Goal: Task Accomplishment & Management: Use online tool/utility

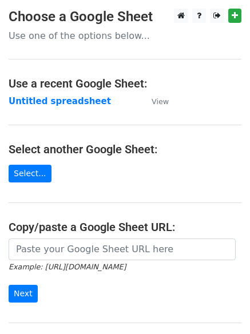
click at [61, 103] on strong "Untitled spreadsheet" at bounding box center [60, 101] width 102 height 10
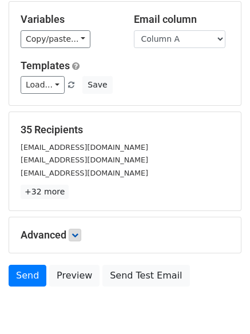
scroll to position [110, 0]
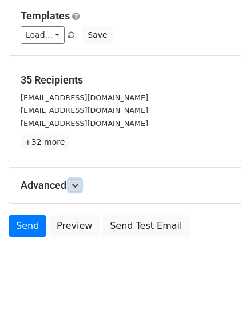
click at [81, 188] on link at bounding box center [75, 185] width 13 height 13
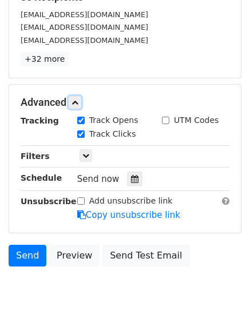
scroll to position [196, 0]
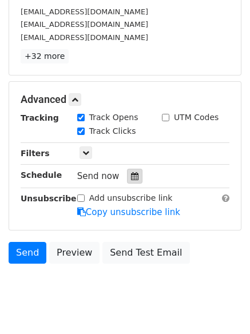
click at [131, 178] on icon at bounding box center [134, 176] width 7 height 8
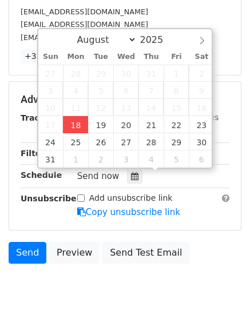
type input "2025-08-18 15:16"
type input "03"
type input "16"
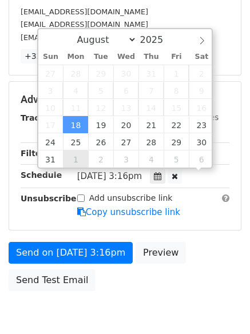
scroll to position [1, 0]
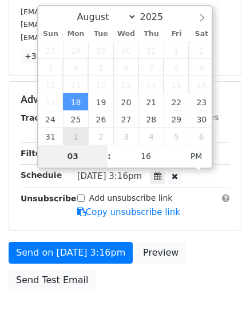
type input "2025-09-01 15:16"
select select "8"
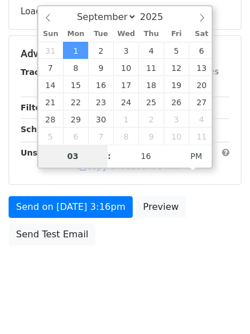
type input "2025-10-06 15:16"
select select "9"
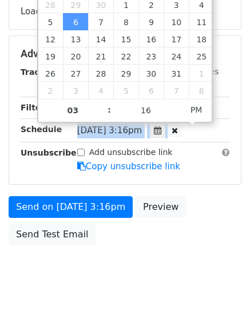
drag, startPoint x: 83, startPoint y: 127, endPoint x: 83, endPoint y: 137, distance: 9.2
click at [83, 137] on div "Mon, Oct 6, 3:16pm 2025-10-06 15:16" at bounding box center [144, 130] width 134 height 15
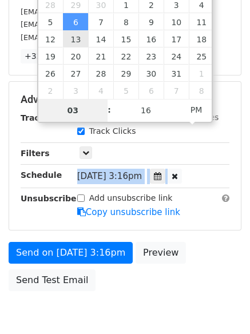
type input "2025-10-13 15:16"
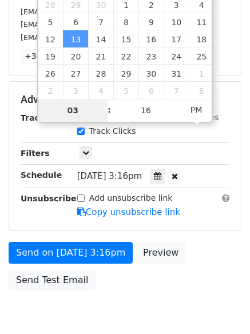
drag, startPoint x: 87, startPoint y: 41, endPoint x: 79, endPoint y: 29, distance: 14.4
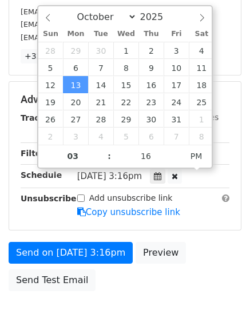
drag, startPoint x: 47, startPoint y: 40, endPoint x: 102, endPoint y: 177, distance: 147.5
click at [92, 146] on div "August September October November December 2025 Sun Mon Tue Wed Thu Fri Sat 28 …" at bounding box center [125, 86] width 176 height 163
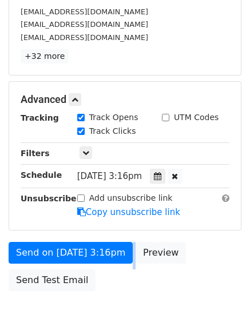
drag, startPoint x: 110, startPoint y: 295, endPoint x: 117, endPoint y: 295, distance: 6.9
click at [111, 309] on body "New Campaign Daily emails left: 50 Google Sheet: Untitled spreadsheet Variables…" at bounding box center [125, 78] width 250 height 530
click at [117, 295] on div "Send on Oct 13 at 3:16pm Preview Send Test Email" at bounding box center [125, 269] width 250 height 55
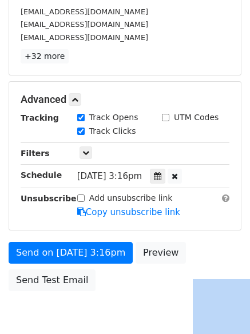
click at [117, 295] on div "Send on Oct 13 at 3:16pm Preview Send Test Email" at bounding box center [125, 269] width 250 height 55
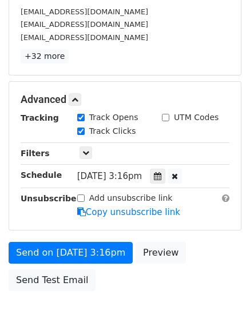
drag, startPoint x: 125, startPoint y: 279, endPoint x: 156, endPoint y: 225, distance: 62.9
click at [134, 264] on body "New Campaign Daily emails left: 50 Google Sheet: Untitled spreadsheet Variables…" at bounding box center [125, 78] width 250 height 530
click at [141, 257] on body "New Campaign Daily emails left: 50 Google Sheet: Untitled spreadsheet Variables…" at bounding box center [125, 78] width 250 height 530
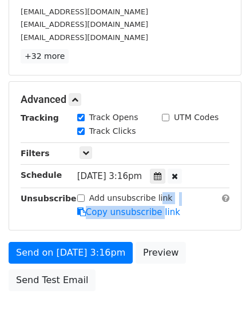
drag, startPoint x: 156, startPoint y: 207, endPoint x: 168, endPoint y: 186, distance: 23.8
click at [161, 190] on div "Advanced Tracking Track Opens UTM Codes Track Clicks Filters Only include sprea…" at bounding box center [124, 156] width 231 height 148
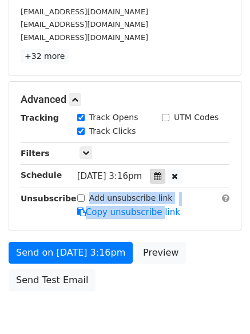
click at [161, 177] on icon at bounding box center [157, 176] width 7 height 8
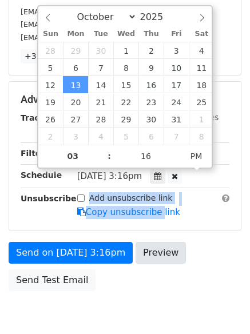
click at [142, 274] on body "New Campaign Daily emails left: 50 Google Sheet: Untitled spreadsheet Variables…" at bounding box center [125, 78] width 250 height 530
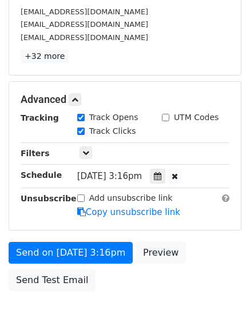
drag, startPoint x: 136, startPoint y: 293, endPoint x: 136, endPoint y: 305, distance: 12.0
click at [136, 302] on body "New Campaign Daily emails left: 50 Google Sheet: Untitled spreadsheet Variables…" at bounding box center [125, 78] width 250 height 530
click at [136, 304] on body "New Campaign Daily emails left: 50 Google Sheet: Untitled spreadsheet Variables…" at bounding box center [125, 78] width 250 height 530
click at [136, 294] on div "Send on Oct 13 at 3:16pm Preview Send Test Email" at bounding box center [125, 269] width 250 height 55
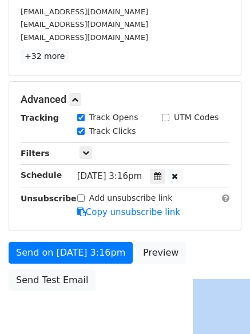
click at [136, 294] on div "Send on Oct 13 at 3:16pm Preview Send Test Email" at bounding box center [125, 269] width 250 height 55
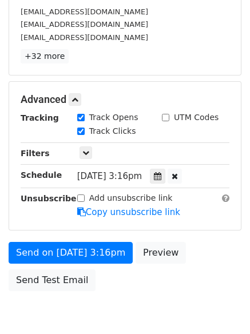
click at [136, 294] on div "Send on Oct 13 at 3:16pm Preview Send Test Email" at bounding box center [125, 269] width 250 height 55
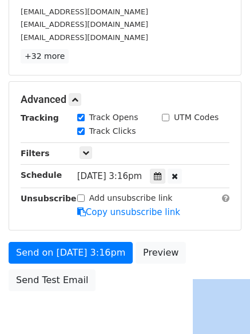
click at [136, 294] on div "Send on Oct 13 at 3:16pm Preview Send Test Email" at bounding box center [125, 269] width 250 height 55
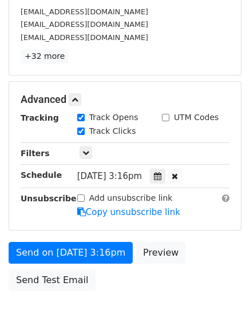
click at [136, 294] on div "Send on Oct 13 at 3:16pm Preview Send Test Email" at bounding box center [125, 269] width 250 height 55
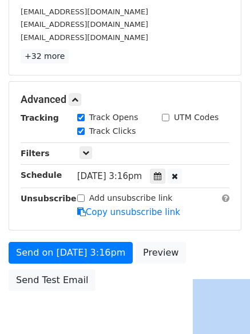
click at [136, 294] on div "Send on Oct 13 at 3:16pm Preview Send Test Email" at bounding box center [125, 269] width 250 height 55
click at [161, 178] on icon at bounding box center [157, 176] width 7 height 8
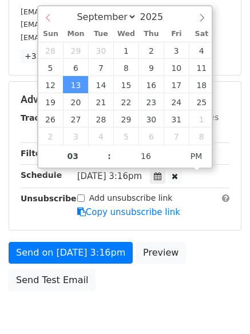
click at [51, 14] on icon at bounding box center [48, 18] width 8 height 8
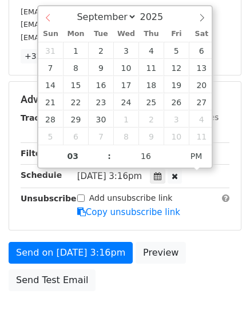
select select "7"
click at [51, 14] on div "August September October November December 2025" at bounding box center [125, 15] width 174 height 19
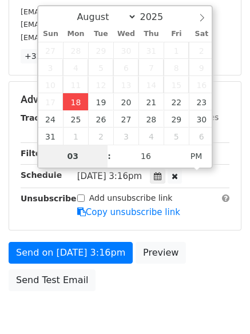
type input "2025-08-18 15:16"
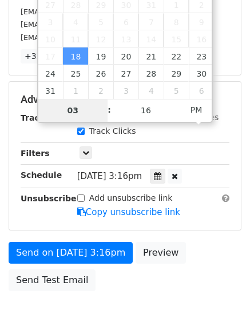
type input "5"
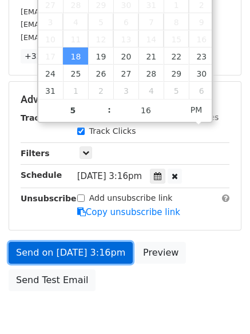
type input "2025-08-18 17:16"
click at [91, 245] on link "Send on Aug 18 at 3:16pm" at bounding box center [71, 253] width 124 height 22
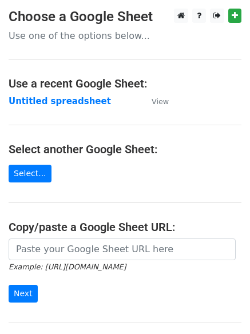
click at [89, 95] on td "Untitled spreadsheet" at bounding box center [74, 101] width 131 height 13
click at [83, 101] on strong "Untitled spreadsheet" at bounding box center [60, 101] width 102 height 10
drag, startPoint x: 186, startPoint y: 117, endPoint x: 187, endPoint y: 108, distance: 9.2
click at [187, 108] on main "Choose a Google Sheet Use one of the options below... Use a recent Google Sheet…" at bounding box center [125, 186] width 250 height 355
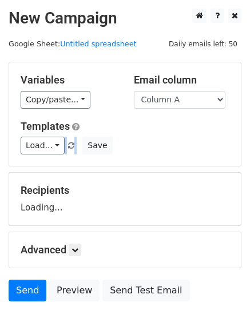
click at [182, 107] on div "Variables Copy/paste... {{Column A}} {{Column B}} {{Column C}} Email column Col…" at bounding box center [124, 113] width 231 height 103
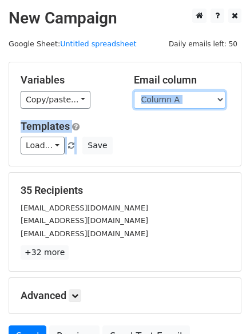
click at [182, 103] on select "Column A Column B Column C" at bounding box center [179, 100] width 91 height 18
drag, startPoint x: 178, startPoint y: 107, endPoint x: 173, endPoint y: 125, distance: 18.4
click at [173, 125] on div "Variables Copy/paste... {{Column A}} {{Column B}} {{Column C}} Email column Col…" at bounding box center [124, 113] width 231 height 103
click at [173, 125] on h5 "Templates" at bounding box center [125, 126] width 209 height 13
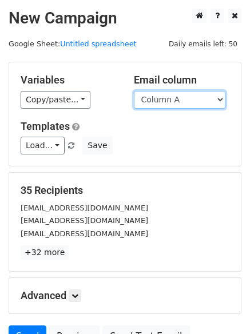
click at [178, 98] on select "Column A Column B Column C" at bounding box center [179, 100] width 91 height 18
drag, startPoint x: 179, startPoint y: 98, endPoint x: 172, endPoint y: 128, distance: 30.5
click at [173, 125] on div "Variables Copy/paste... {{Column A}} {{Column B}} {{Column C}} Email column Col…" at bounding box center [124, 113] width 231 height 103
drag, startPoint x: 172, startPoint y: 128, endPoint x: 172, endPoint y: 105, distance: 23.4
click at [172, 105] on div "Variables Copy/paste... {{Column A}} {{Column B}} {{Column C}} Email column Col…" at bounding box center [124, 113] width 231 height 103
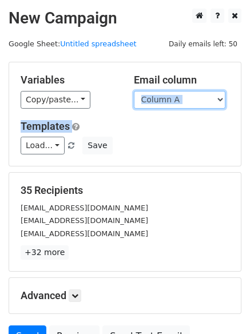
click at [172, 105] on select "Column A Column B Column C" at bounding box center [179, 100] width 91 height 18
drag, startPoint x: 173, startPoint y: 105, endPoint x: 175, endPoint y: 130, distance: 25.8
click at [175, 130] on div "Variables Copy/paste... {{Column A}} {{Column B}} {{Column C}} Email column Col…" at bounding box center [124, 113] width 231 height 103
click at [175, 130] on h5 "Templates" at bounding box center [125, 126] width 209 height 13
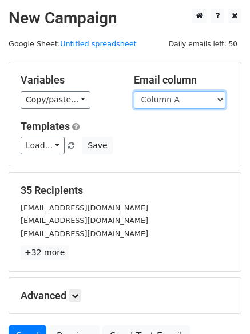
click at [176, 105] on select "Column A Column B Column C" at bounding box center [179, 100] width 91 height 18
select select "Column B"
click at [134, 91] on select "Column A Column B Column C" at bounding box center [179, 100] width 91 height 18
drag, startPoint x: 176, startPoint y: 108, endPoint x: 172, endPoint y: 126, distance: 18.2
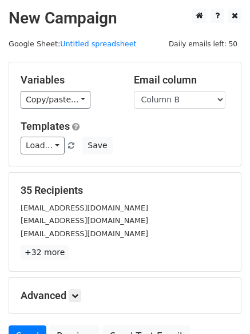
click at [172, 126] on h5 "Templates" at bounding box center [125, 126] width 209 height 13
click at [178, 103] on select "Column A Column B Column C" at bounding box center [179, 100] width 91 height 18
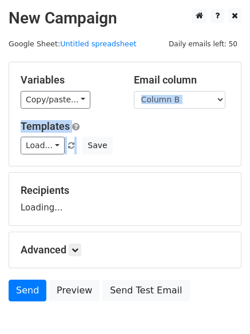
drag, startPoint x: 175, startPoint y: 137, endPoint x: 175, endPoint y: 125, distance: 12.0
click at [175, 125] on div "Templates Load... No templates saved Save" at bounding box center [125, 137] width 226 height 35
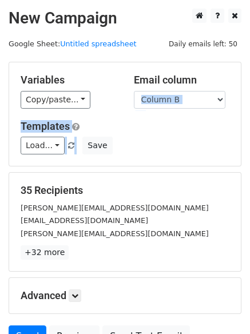
click at [170, 130] on h5 "Templates" at bounding box center [125, 126] width 209 height 13
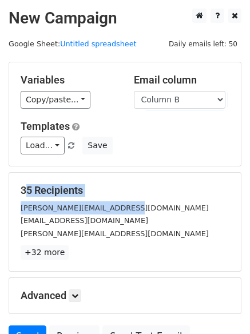
click at [170, 204] on form "Variables Copy/paste... {{Column A}} {{Column B}} {{Column C}} Email column Col…" at bounding box center [125, 207] width 233 height 291
click at [170, 204] on div "martin@plusyourbusiness.com" at bounding box center [125, 207] width 226 height 13
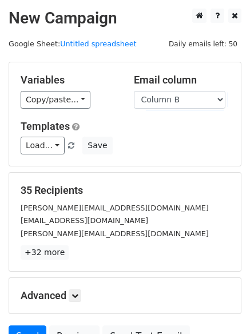
click at [170, 204] on div "martin@plusyourbusiness.com" at bounding box center [125, 207] width 226 height 13
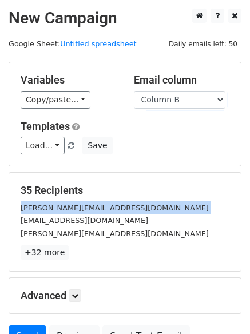
click at [170, 204] on div "martin@plusyourbusiness.com" at bounding box center [125, 207] width 226 height 13
drag, startPoint x: 170, startPoint y: 204, endPoint x: 191, endPoint y: 172, distance: 38.0
click at [180, 194] on div "35 Recipients martin@plusyourbusiness.com sales@indoorgolfoutlet.com toby@lowco…" at bounding box center [125, 221] width 209 height 75
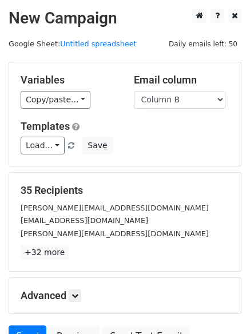
click at [191, 150] on div "Load... No templates saved Save" at bounding box center [125, 146] width 226 height 18
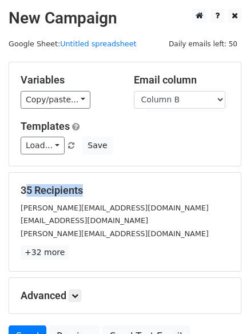
click at [191, 150] on div "Load... No templates saved Save" at bounding box center [125, 146] width 226 height 18
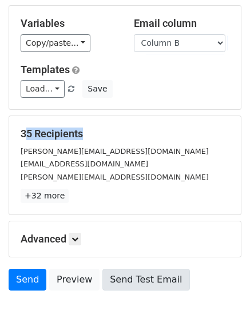
scroll to position [110, 0]
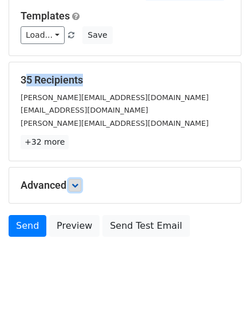
click at [74, 184] on icon at bounding box center [74, 185] width 7 height 7
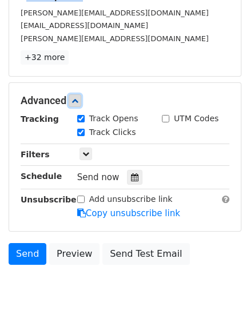
scroll to position [216, 0]
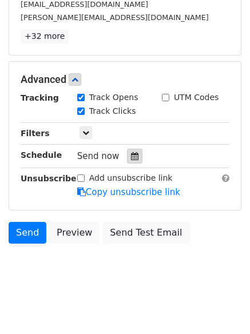
click at [134, 155] on div at bounding box center [134, 156] width 15 height 15
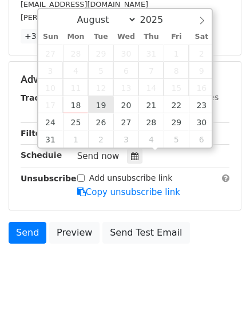
type input "2025-08-19 12:00"
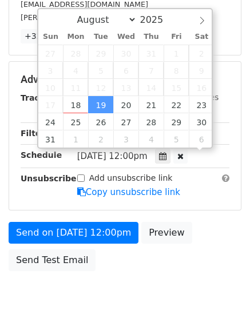
scroll to position [1, 0]
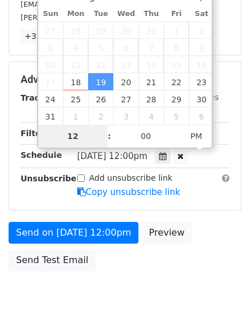
type input "5"
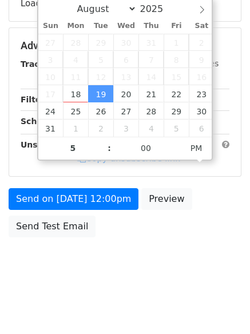
type input "2025-08-19 17:00"
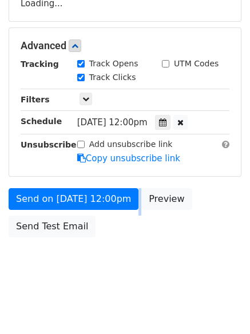
click at [97, 213] on div "Send on Aug 19 at 12:00pm Preview Send Test Email" at bounding box center [125, 215] width 250 height 55
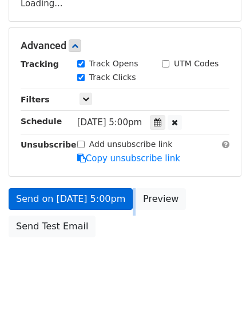
click at [102, 236] on div "Send on Aug 19 at 5:00pm Preview Send Test Email" at bounding box center [125, 215] width 250 height 55
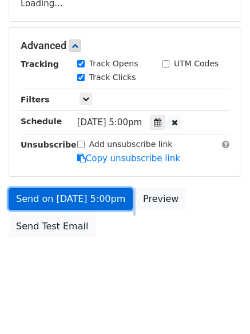
click at [103, 200] on link "Send on Aug 19 at 5:00pm" at bounding box center [71, 199] width 124 height 22
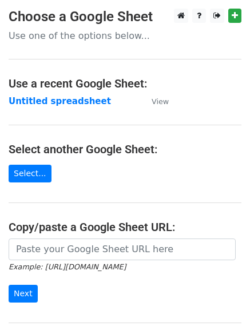
click at [85, 107] on td "Untitled spreadsheet" at bounding box center [74, 101] width 131 height 13
click at [89, 101] on strong "Untitled spreadsheet" at bounding box center [60, 101] width 102 height 10
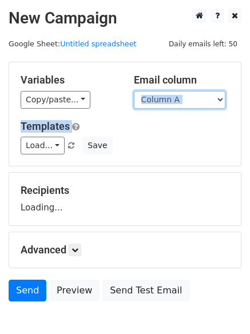
drag, startPoint x: 0, startPoint y: 0, endPoint x: 206, endPoint y: 98, distance: 228.5
click at [209, 98] on select "Column A Column B Column C" at bounding box center [179, 100] width 91 height 18
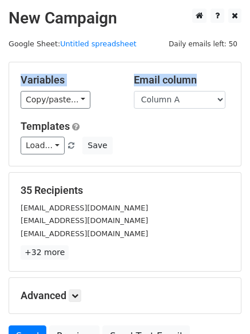
drag, startPoint x: 179, startPoint y: 48, endPoint x: 196, endPoint y: 88, distance: 43.3
click at [194, 83] on div "Variables Copy/paste... {{Column A}} {{Column B}} {{Column C}} Email column Col…" at bounding box center [124, 113] width 231 height 103
click at [195, 104] on select "Column A Column B Column C" at bounding box center [179, 100] width 91 height 18
select select "Column C"
click at [134, 91] on select "Column A Column B Column C" at bounding box center [179, 100] width 91 height 18
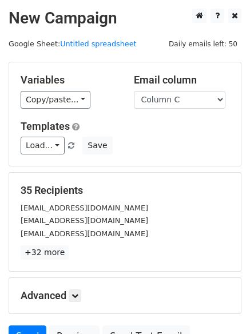
click at [167, 143] on div "Load... No templates saved Save" at bounding box center [125, 146] width 226 height 18
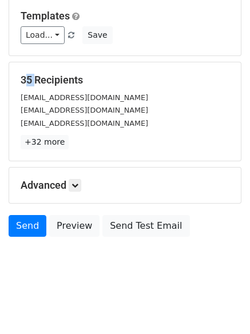
scroll to position [65, 0]
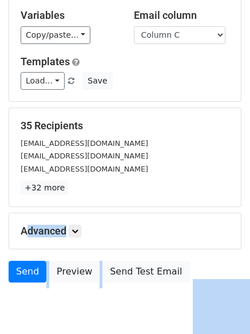
drag, startPoint x: 167, startPoint y: 143, endPoint x: 96, endPoint y: 190, distance: 85.4
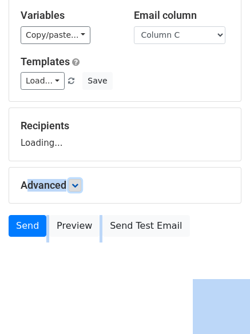
click at [78, 182] on icon at bounding box center [74, 185] width 7 height 7
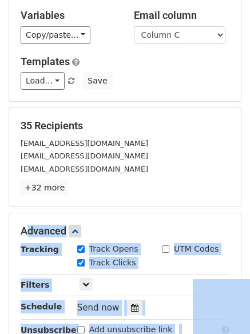
click at [128, 273] on div "Tracking Track Opens UTM Codes Track Clicks Filters Only include spreadsheet ro…" at bounding box center [125, 296] width 209 height 107
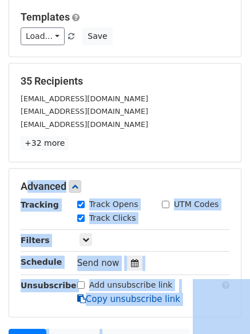
scroll to position [222, 0]
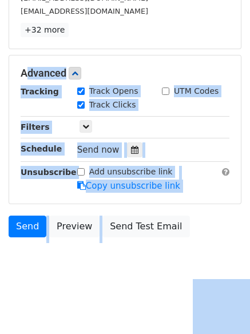
click at [176, 130] on div "Only include spreadsheet rows that match the following filters:" at bounding box center [153, 127] width 169 height 13
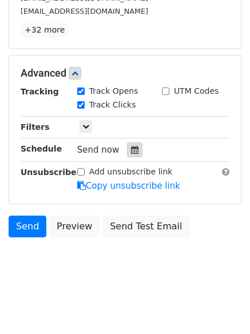
click at [131, 151] on icon at bounding box center [134, 150] width 7 height 8
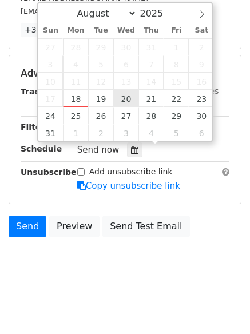
type input "2025-08-20 12:00"
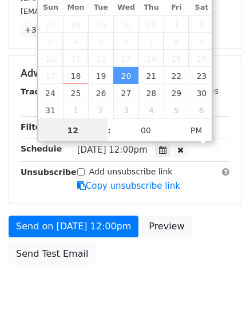
scroll to position [1, 0]
type input "6"
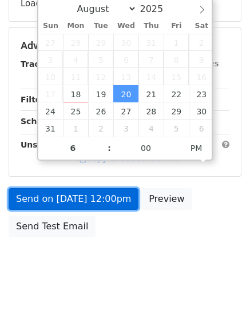
type input "2025-08-20 18:00"
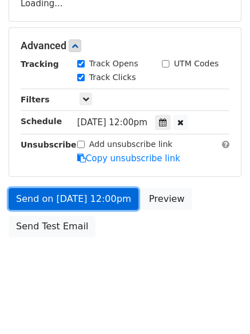
click at [109, 206] on link "Send on Aug 20 at 12:00pm" at bounding box center [74, 199] width 130 height 22
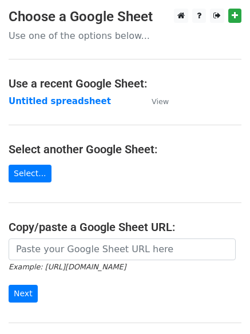
drag, startPoint x: 66, startPoint y: 113, endPoint x: 72, endPoint y: 108, distance: 7.7
click at [71, 109] on main "Choose a Google Sheet Use one of the options below... Use a recent Google Sheet…" at bounding box center [125, 186] width 250 height 355
click at [72, 108] on main "Choose a Google Sheet Use one of the options below... Use a recent Google Sheet…" at bounding box center [125, 186] width 250 height 355
click at [73, 107] on td "Untitled spreadsheet" at bounding box center [74, 101] width 131 height 13
click at [114, 117] on main "Choose a Google Sheet Use one of the options below... Use a recent Google Sheet…" at bounding box center [125, 186] width 250 height 355
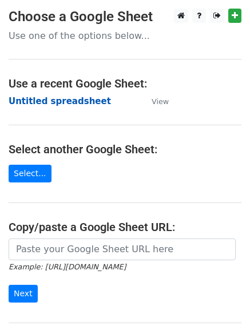
click at [63, 101] on strong "Untitled spreadsheet" at bounding box center [60, 101] width 102 height 10
click at [181, 98] on main "Choose a Google Sheet Use one of the options below... Use a recent Google Sheet…" at bounding box center [125, 186] width 250 height 355
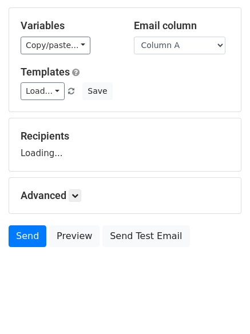
scroll to position [65, 0]
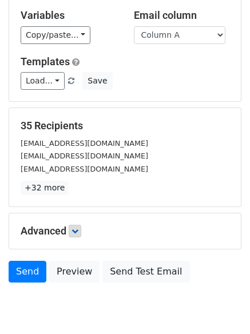
click at [81, 186] on p "+32 more" at bounding box center [125, 188] width 209 height 14
click at [78, 234] on icon at bounding box center [74, 230] width 7 height 7
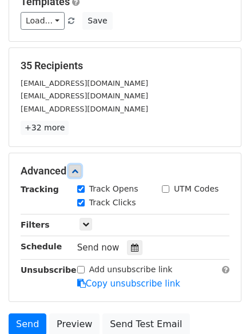
scroll to position [196, 0]
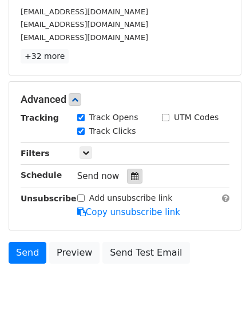
click at [131, 177] on icon at bounding box center [134, 176] width 7 height 8
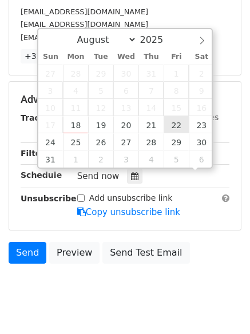
scroll to position [1, 0]
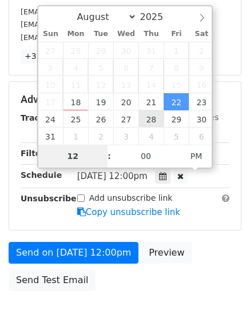
drag, startPoint x: 172, startPoint y: 128, endPoint x: 157, endPoint y: 123, distance: 16.1
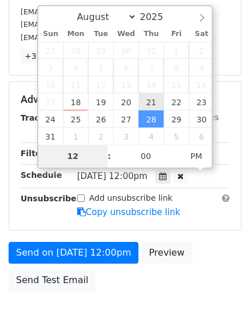
drag, startPoint x: 151, startPoint y: 122, endPoint x: 146, endPoint y: 102, distance: 20.1
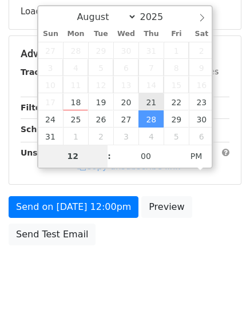
type input "2025-08-21 12:00"
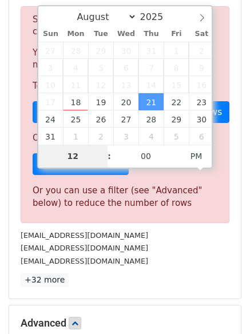
type input "7"
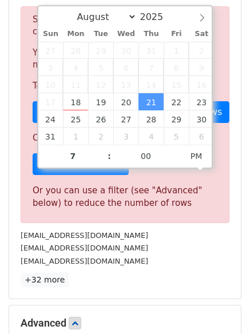
type input "2025-08-21 19:00"
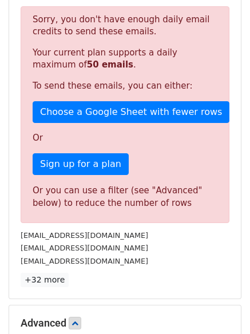
click at [171, 289] on div "35 Recipients Sorry, you don't have enough daily email credits to send these em…" at bounding box center [124, 138] width 231 height 322
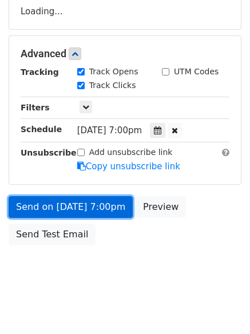
click at [123, 199] on link "Send on Aug 21 at 7:00pm" at bounding box center [71, 207] width 124 height 22
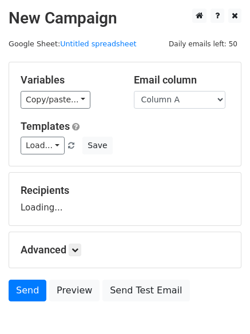
drag, startPoint x: 0, startPoint y: 0, endPoint x: 172, endPoint y: 99, distance: 198.7
click at [172, 98] on select "Column A Column B Column C" at bounding box center [179, 100] width 91 height 18
click at [134, 91] on select "Column A Column B Column C" at bounding box center [179, 100] width 91 height 18
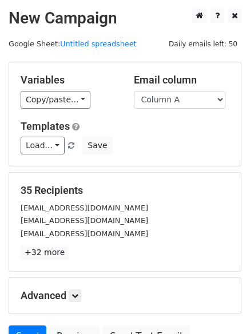
click at [174, 108] on select "Column A Column B Column C" at bounding box center [179, 100] width 91 height 18
drag, startPoint x: 174, startPoint y: 114, endPoint x: 167, endPoint y: 130, distance: 16.9
click at [174, 115] on div "Variables Copy/paste... {{Column A}} {{Column B}} {{Column C}} Email column Col…" at bounding box center [124, 113] width 231 height 103
click at [178, 102] on select "Column A Column B Column C" at bounding box center [179, 100] width 91 height 18
select select "Column B"
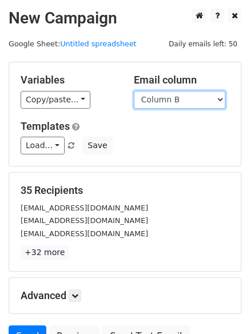
click at [134, 91] on select "Column A Column B Column C" at bounding box center [179, 100] width 91 height 18
click at [170, 132] on h5 "Templates" at bounding box center [125, 126] width 209 height 13
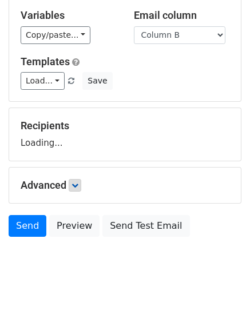
drag, startPoint x: 79, startPoint y: 193, endPoint x: 76, endPoint y: 186, distance: 7.7
click at [76, 186] on div "Advanced Tracking Track Opens UTM Codes Track Clicks Filters Only include sprea…" at bounding box center [124, 184] width 231 height 35
click at [76, 186] on icon at bounding box center [74, 185] width 7 height 7
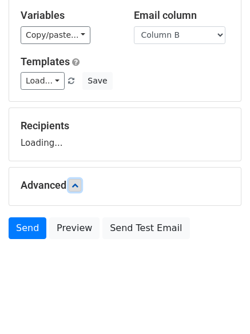
click at [76, 186] on icon at bounding box center [74, 185] width 7 height 7
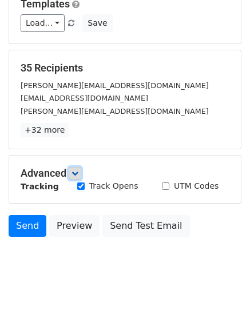
scroll to position [110, 0]
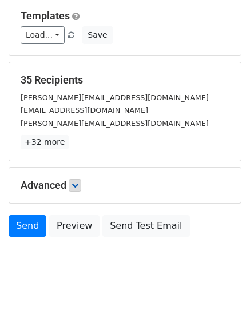
click at [70, 185] on h5 "Advanced" at bounding box center [125, 185] width 209 height 13
click at [75, 183] on icon at bounding box center [74, 185] width 7 height 7
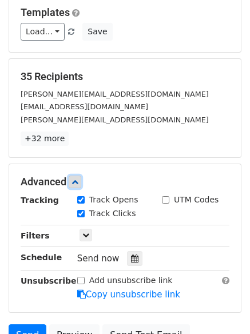
scroll to position [222, 0]
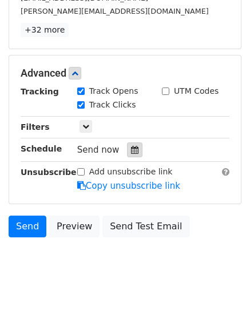
click at [127, 145] on div at bounding box center [134, 149] width 15 height 15
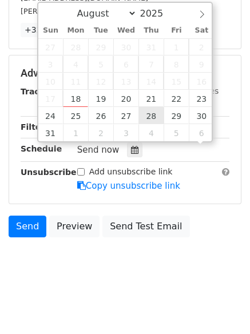
type input "2025-09-05 12:00"
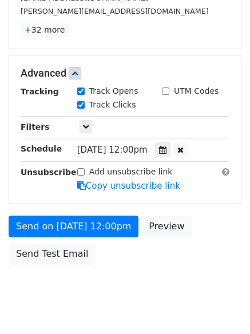
click at [199, 221] on div "Send on Sep 5 at 12:00pm Preview Send Test Email" at bounding box center [125, 242] width 250 height 55
click at [161, 150] on icon at bounding box center [162, 150] width 7 height 8
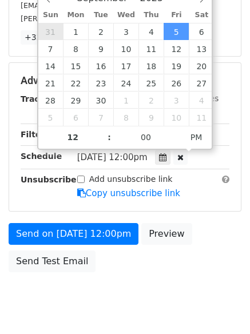
scroll to position [165, 0]
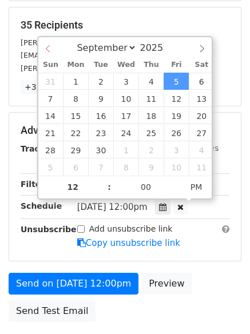
select select "7"
click at [49, 49] on div "August September October November December 2025" at bounding box center [125, 46] width 174 height 19
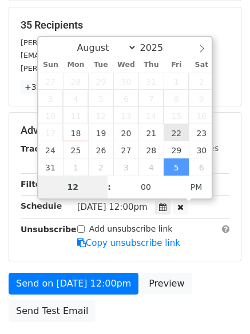
type input "2025-08-22 12:00"
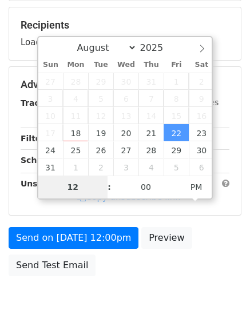
type input "8"
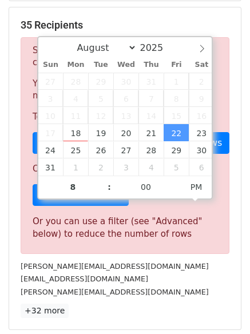
type input "2025-08-22 20:00"
click at [180, 284] on div "sales@indoorgolfoutlet.com" at bounding box center [125, 278] width 226 height 13
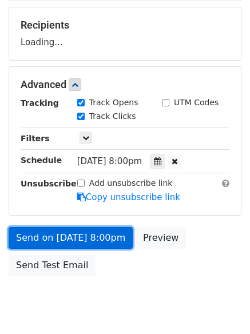
click at [82, 235] on link "Send on Aug 22 at 8:00pm" at bounding box center [71, 238] width 124 height 22
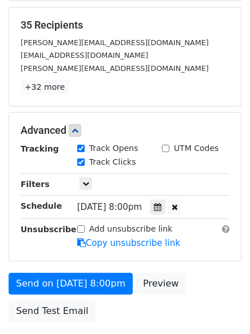
click at [101, 271] on form "Variables Copy/paste... {{Column A}} {{Column B}} {{Column C}} Email column Col…" at bounding box center [125, 112] width 233 height 431
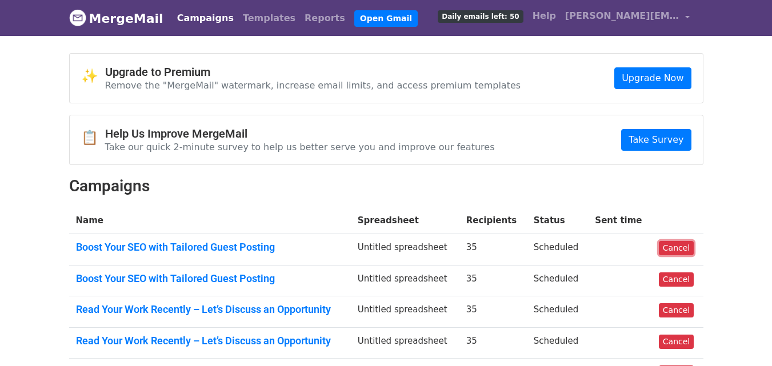
click at [685, 246] on link "Cancel" at bounding box center [676, 248] width 35 height 14
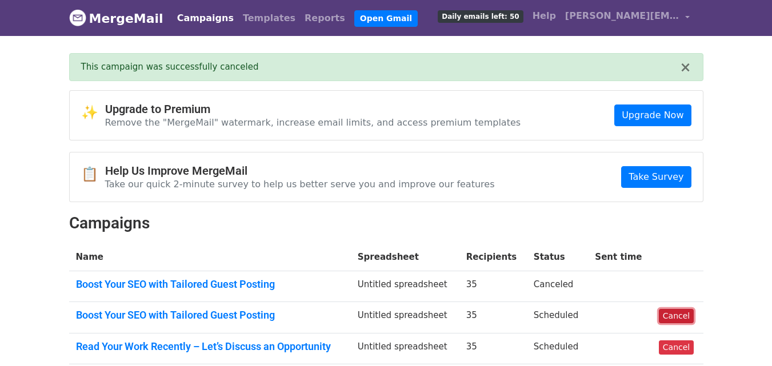
click at [675, 314] on link "Cancel" at bounding box center [676, 316] width 35 height 14
